Goal: Task Accomplishment & Management: Use online tool/utility

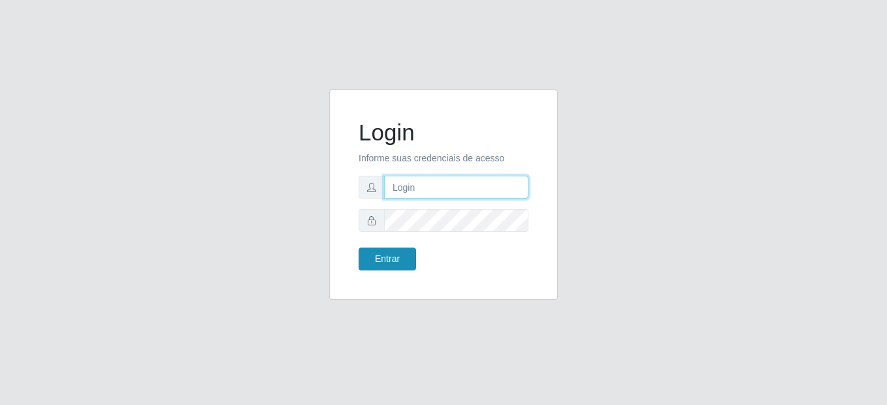
type input "mariabemais@B8"
click at [394, 248] on button "Entrar" at bounding box center [387, 259] width 57 height 23
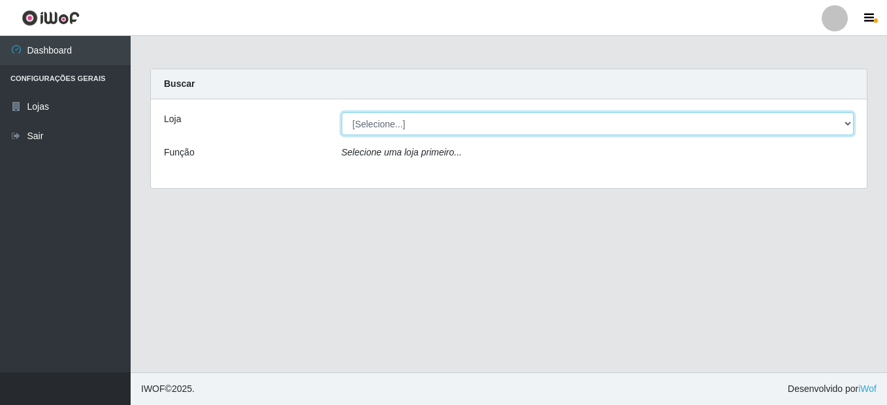
click at [406, 122] on select "[Selecione...] Bemais Supermercados - B8 Valentina" at bounding box center [598, 123] width 513 height 23
select select "413"
click at [342, 112] on select "[Selecione...] Bemais Supermercados - B8 Valentina" at bounding box center [598, 123] width 513 height 23
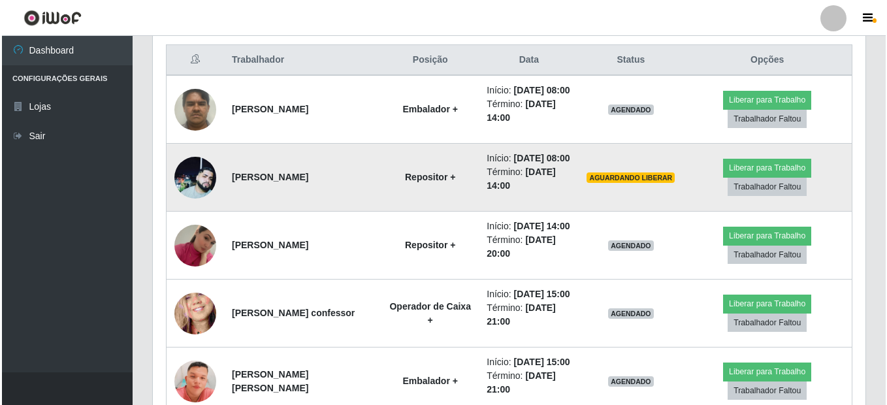
scroll to position [504, 0]
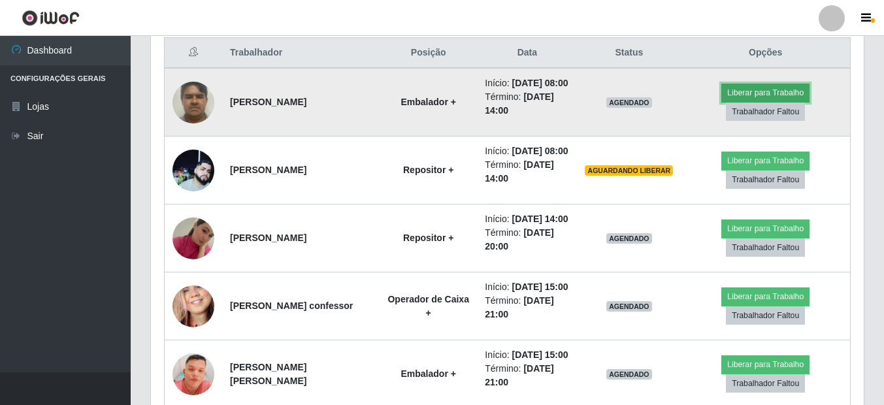
click at [753, 99] on button "Liberar para Trabalho" at bounding box center [765, 93] width 88 height 18
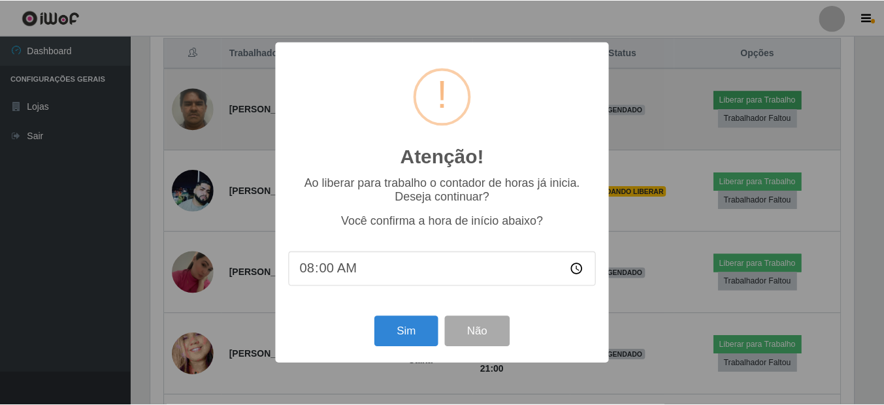
scroll to position [271, 706]
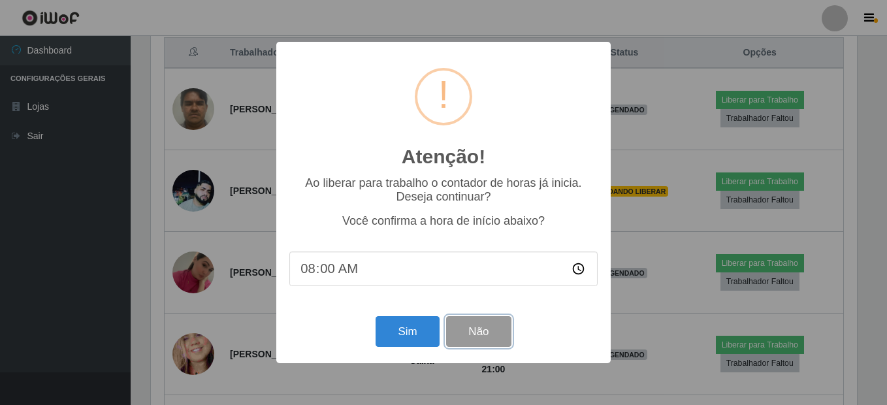
click at [487, 334] on button "Não" at bounding box center [478, 331] width 65 height 31
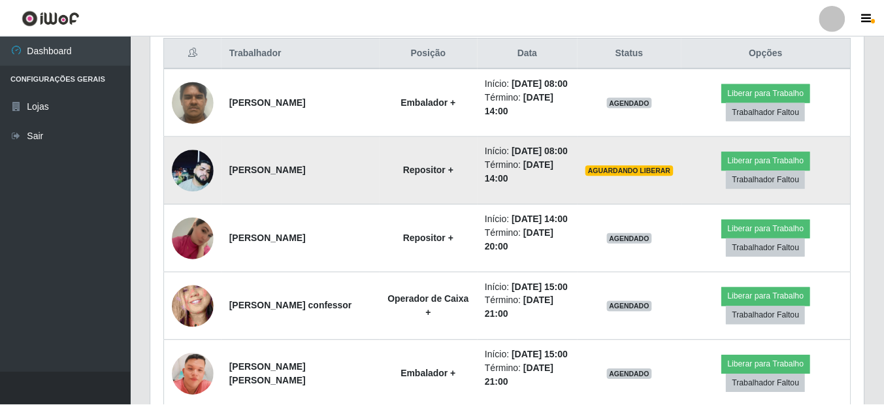
scroll to position [271, 713]
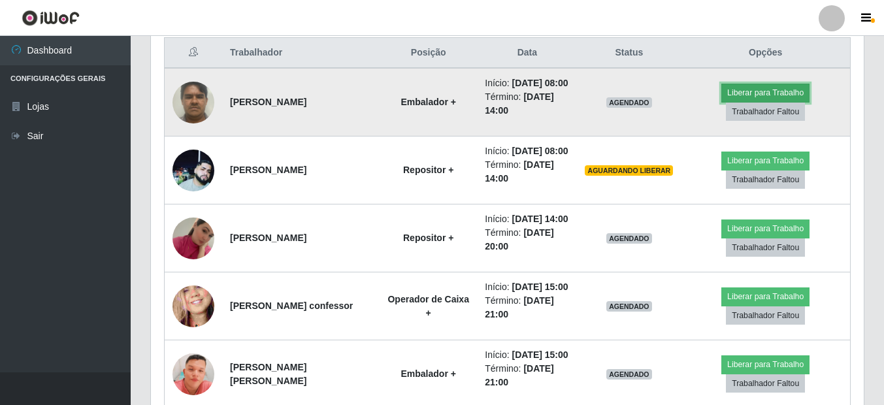
click at [742, 95] on button "Liberar para Trabalho" at bounding box center [765, 93] width 88 height 18
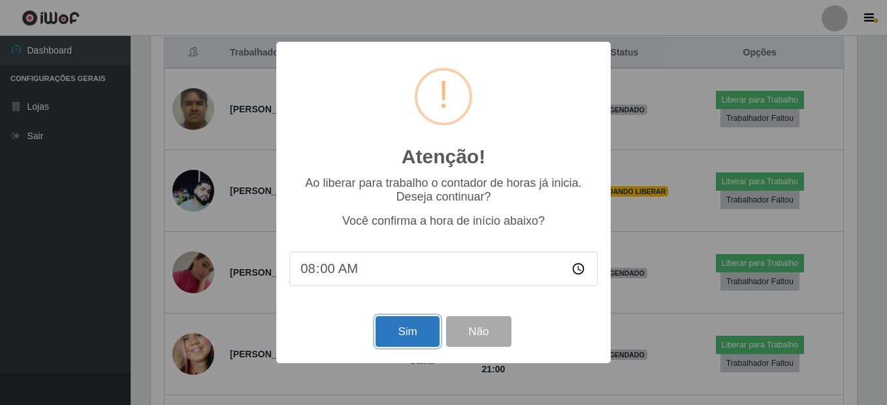
click at [399, 336] on button "Sim" at bounding box center [407, 331] width 63 height 31
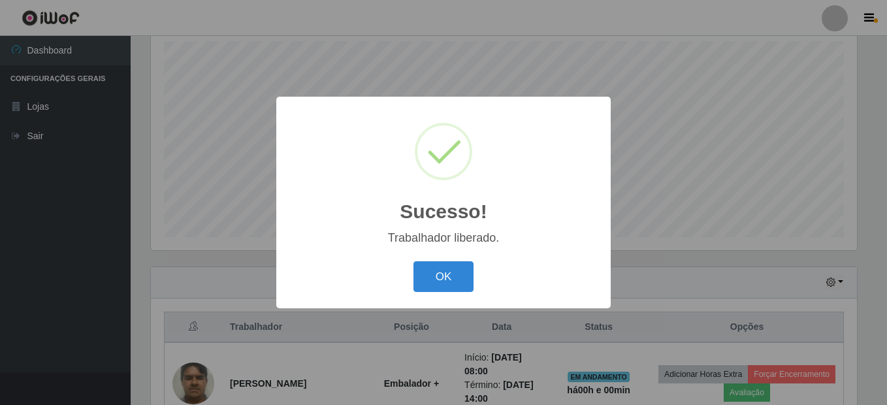
click at [481, 292] on div "OK Cancel" at bounding box center [443, 276] width 308 height 37
click at [458, 269] on button "OK" at bounding box center [444, 276] width 61 height 31
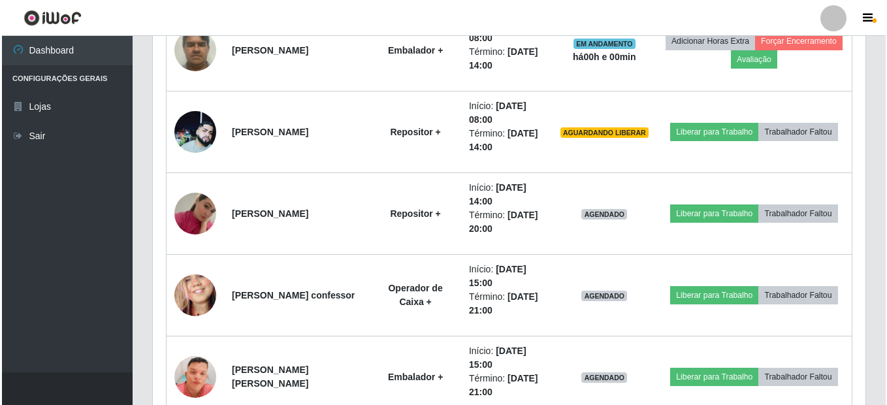
scroll to position [622, 0]
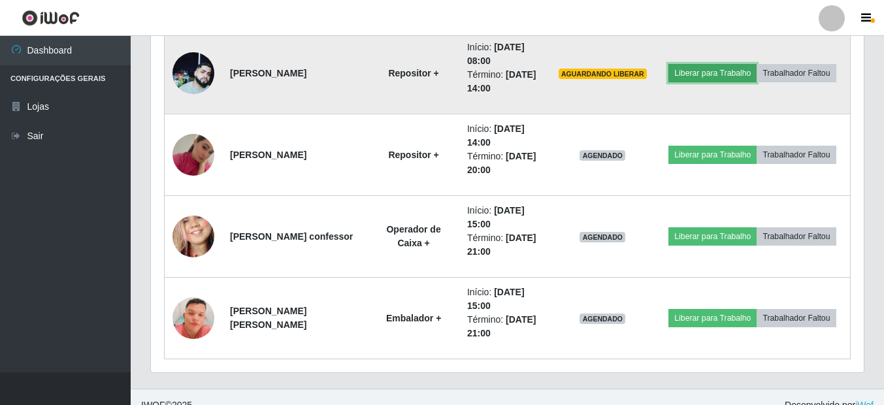
click at [692, 74] on button "Liberar para Trabalho" at bounding box center [712, 73] width 88 height 18
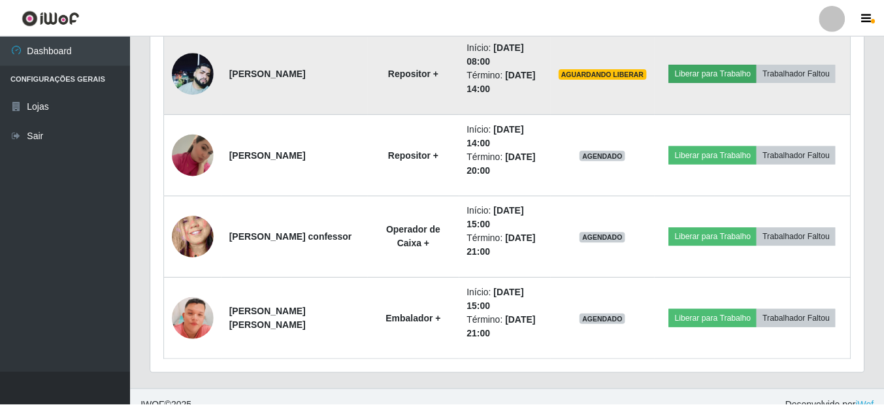
scroll to position [271, 706]
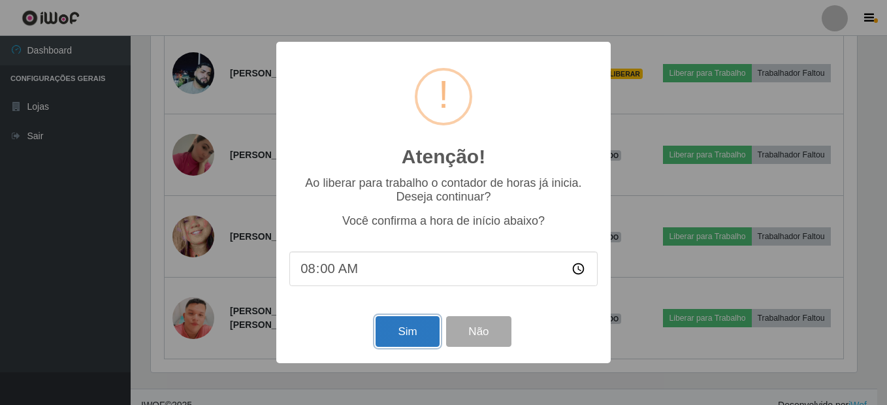
click at [404, 334] on button "Sim" at bounding box center [407, 331] width 63 height 31
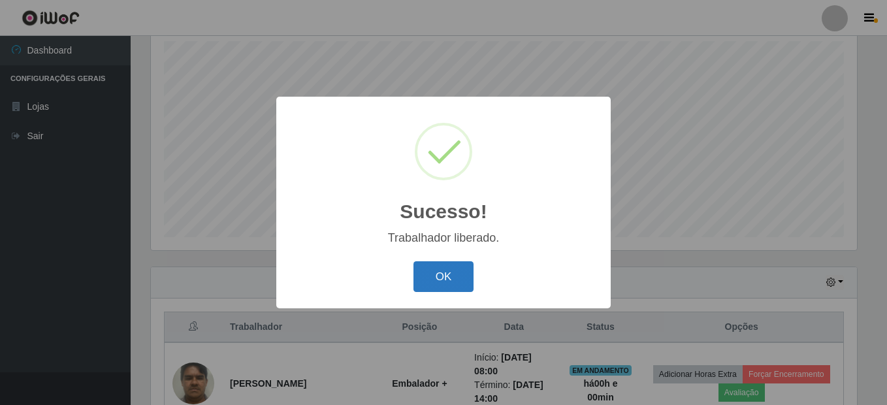
click at [449, 287] on button "OK" at bounding box center [444, 276] width 61 height 31
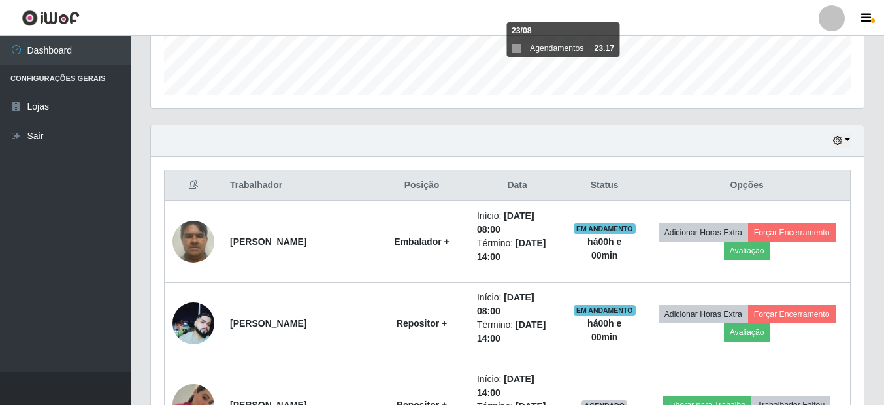
scroll to position [491, 0]
